Goal: Find contact information: Find contact information

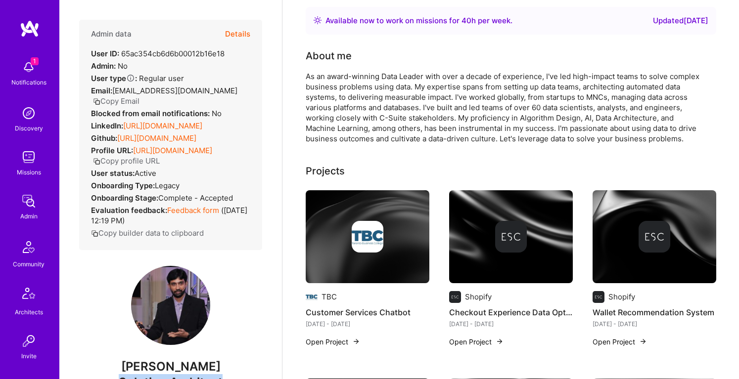
scroll to position [4, 0]
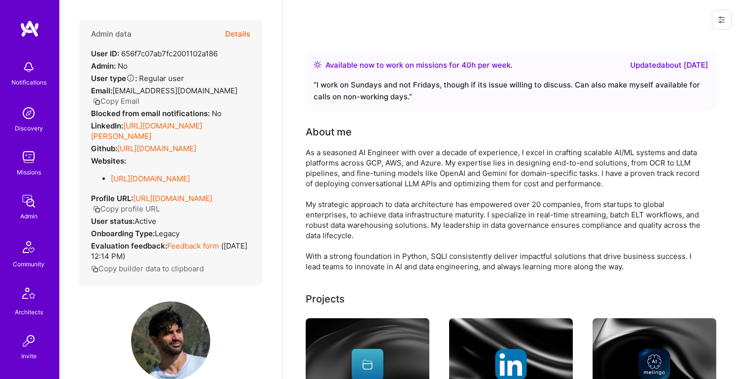
scroll to position [175, 0]
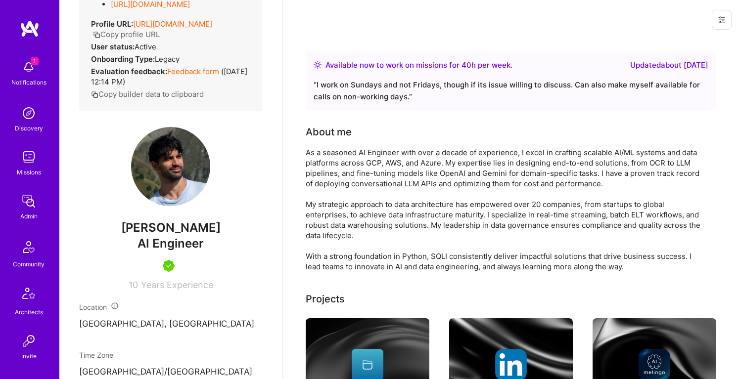
click at [183, 221] on span "Alon Izhak" at bounding box center [170, 228] width 183 height 15
copy span "Alon Izhak"
click at [190, 236] on span "AI Engineer" at bounding box center [171, 243] width 66 height 14
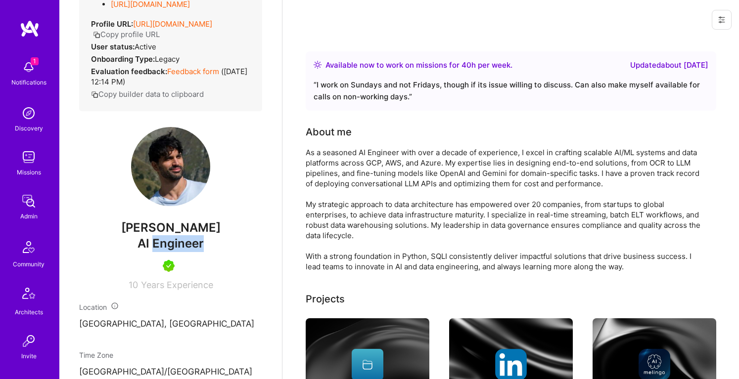
click at [190, 236] on span "AI Engineer" at bounding box center [171, 243] width 66 height 14
copy span "AI Engineer"
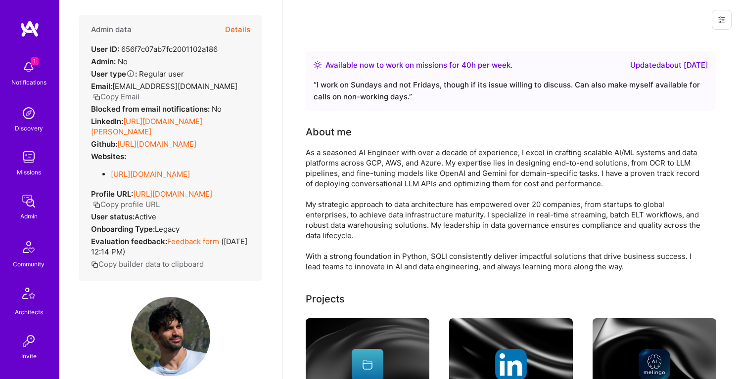
scroll to position [0, 0]
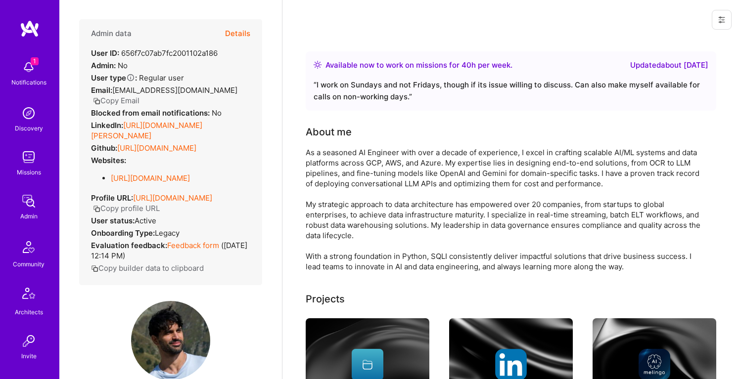
click at [139, 95] on button "Copy Email" at bounding box center [116, 100] width 46 height 10
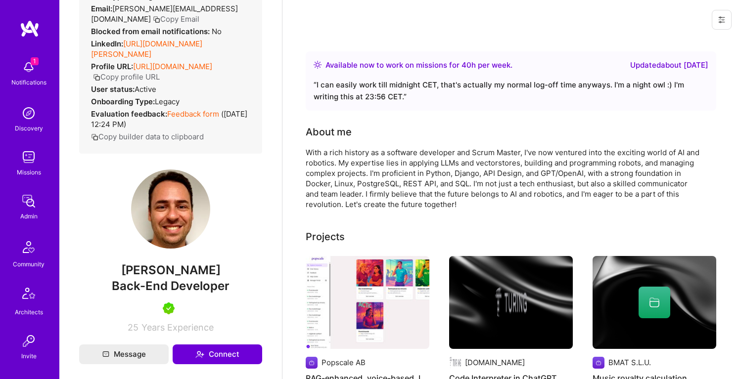
scroll to position [99, 0]
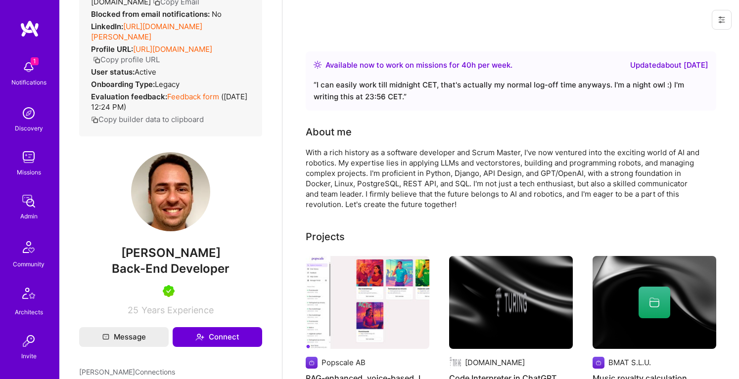
click at [169, 261] on span "Aron Tanos" at bounding box center [170, 253] width 183 height 15
copy span "Aron Tanos"
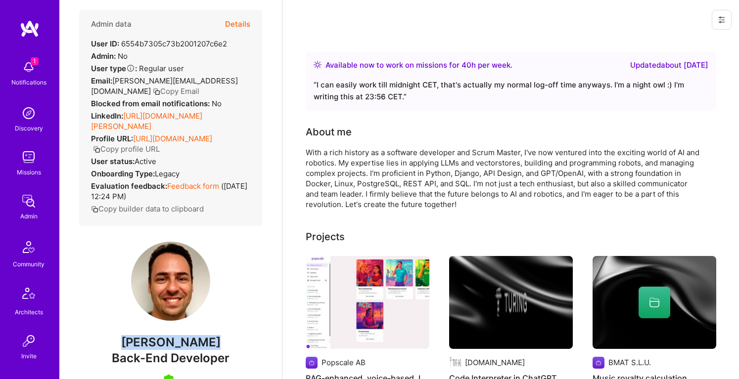
scroll to position [9, 0]
click at [153, 90] on button "Copy Email" at bounding box center [176, 92] width 46 height 10
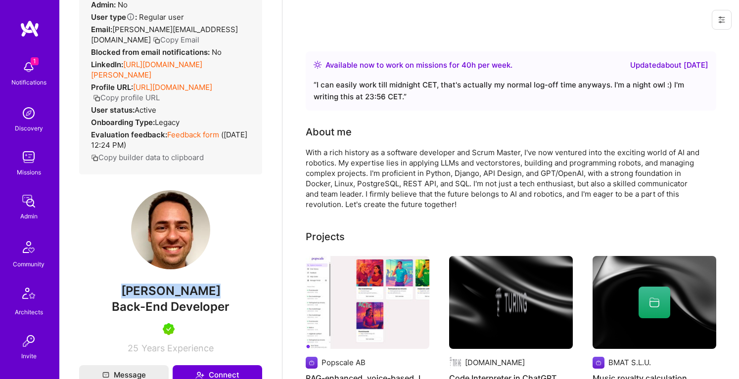
scroll to position [67, 0]
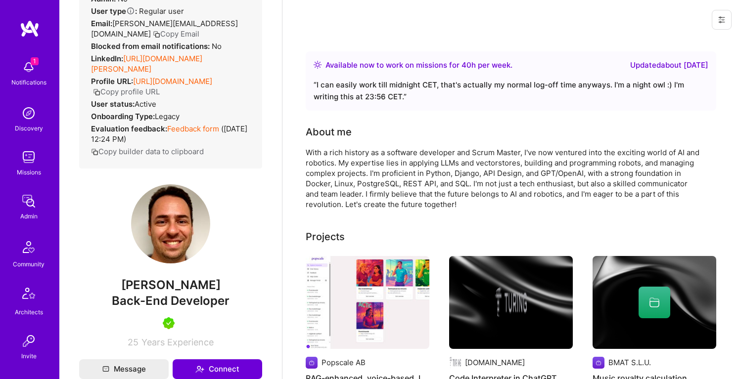
click at [190, 308] on span "Back-End Developer" at bounding box center [171, 301] width 118 height 14
copy span "Back-End Developer"
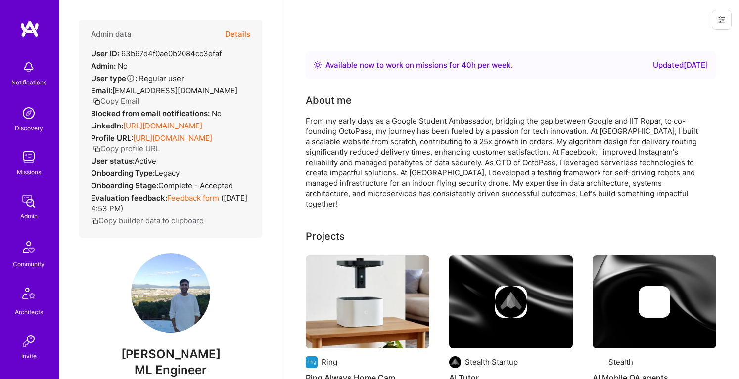
scroll to position [33, 0]
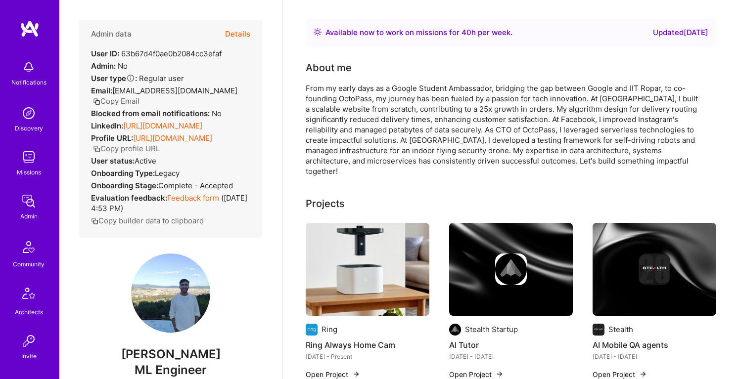
click at [163, 352] on span "[PERSON_NAME]" at bounding box center [170, 354] width 183 height 15
copy span "[PERSON_NAME]"
click at [139, 96] on button "Copy Email" at bounding box center [116, 101] width 46 height 10
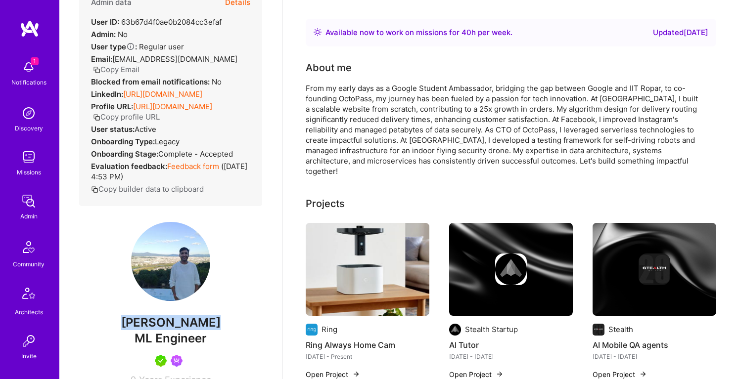
scroll to position [40, 0]
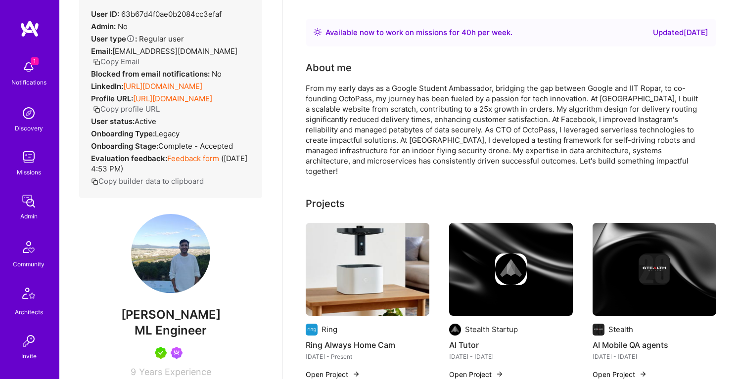
click at [169, 329] on span "ML Engineer" at bounding box center [171, 331] width 72 height 14
copy span "ML Engineer"
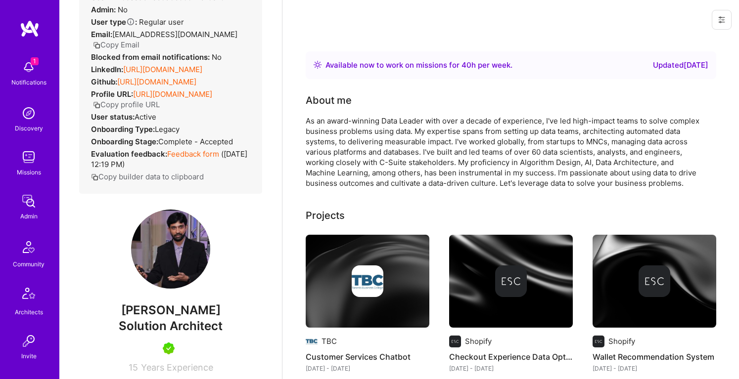
scroll to position [59, 0]
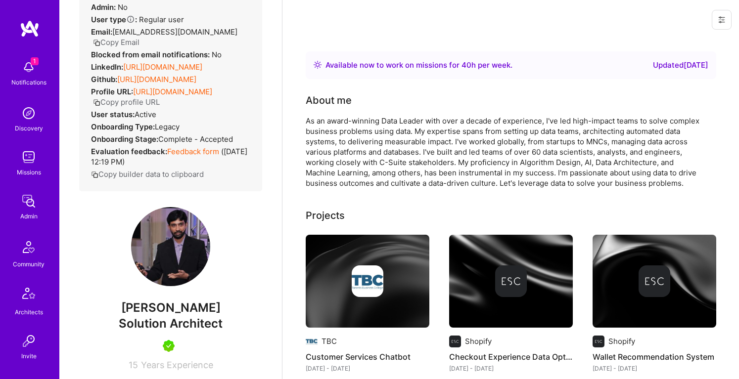
click at [177, 331] on span "Solution Architect" at bounding box center [171, 324] width 104 height 14
copy span "Solution Architect"
